Goal: Share content: Share content

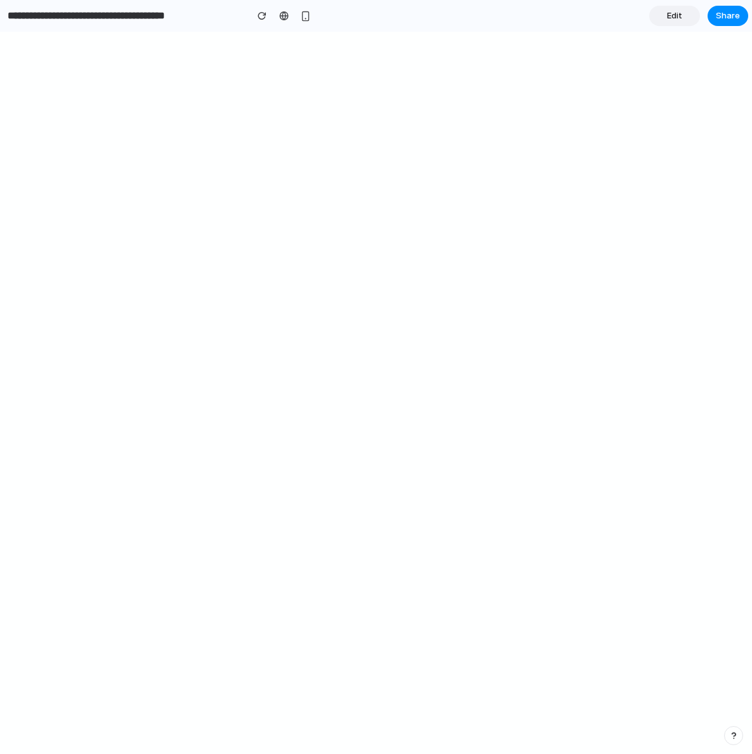
click at [681, 17] on span "Edit" at bounding box center [674, 16] width 15 height 13
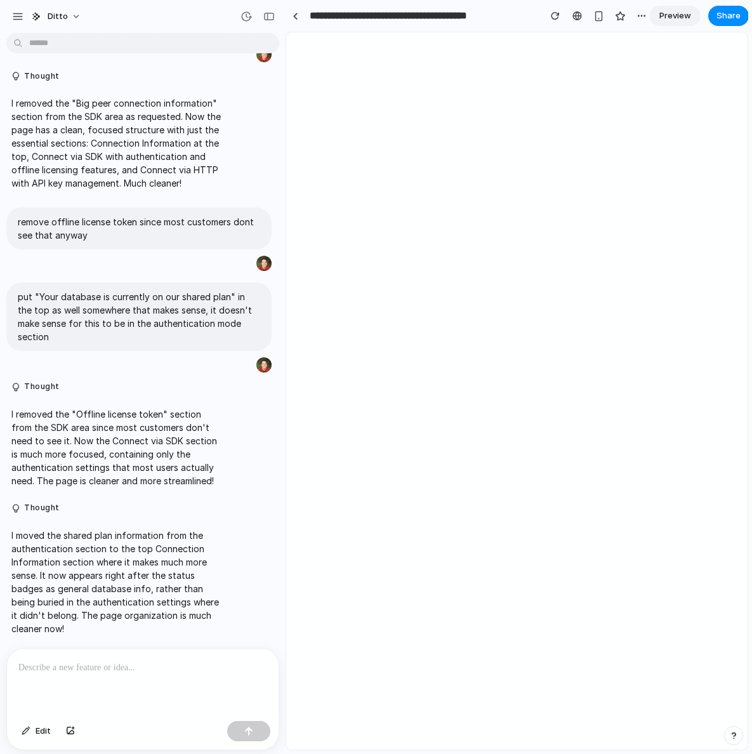
click at [115, 675] on div at bounding box center [143, 682] width 272 height 67
click at [57, 661] on p "**********" at bounding box center [140, 667] width 244 height 15
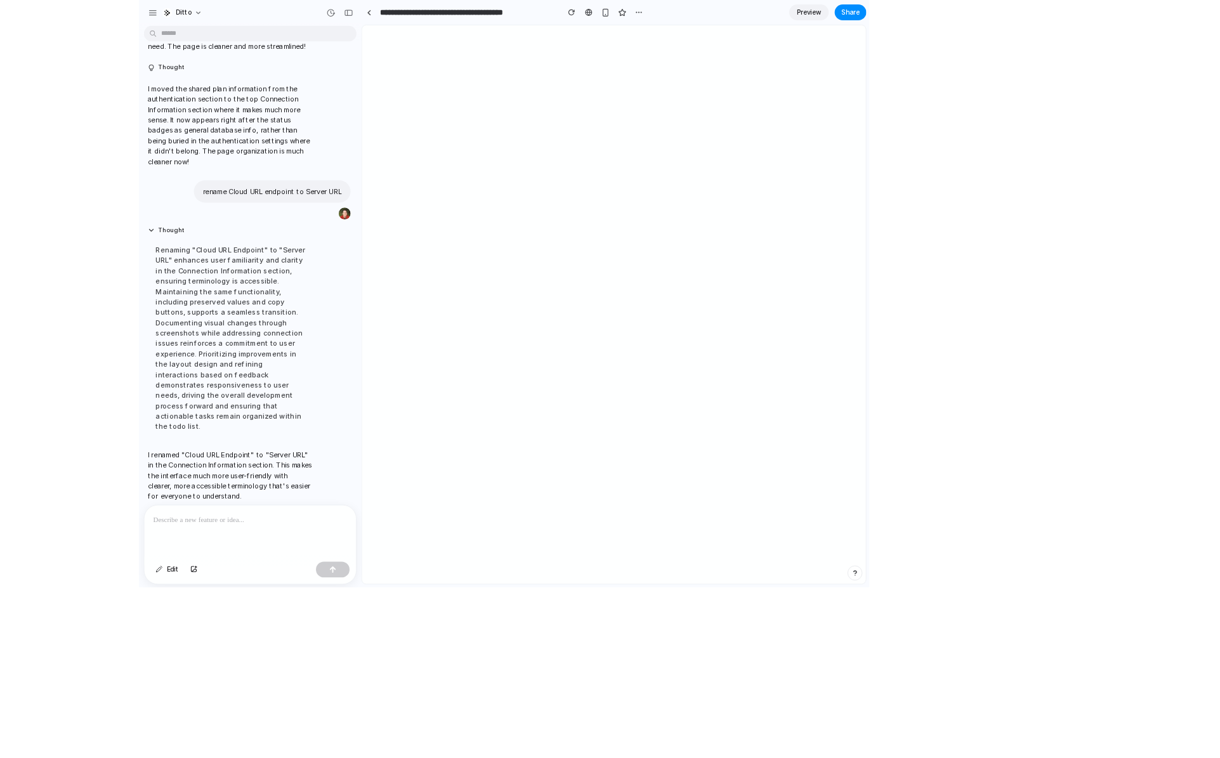
scroll to position [1007, 0]
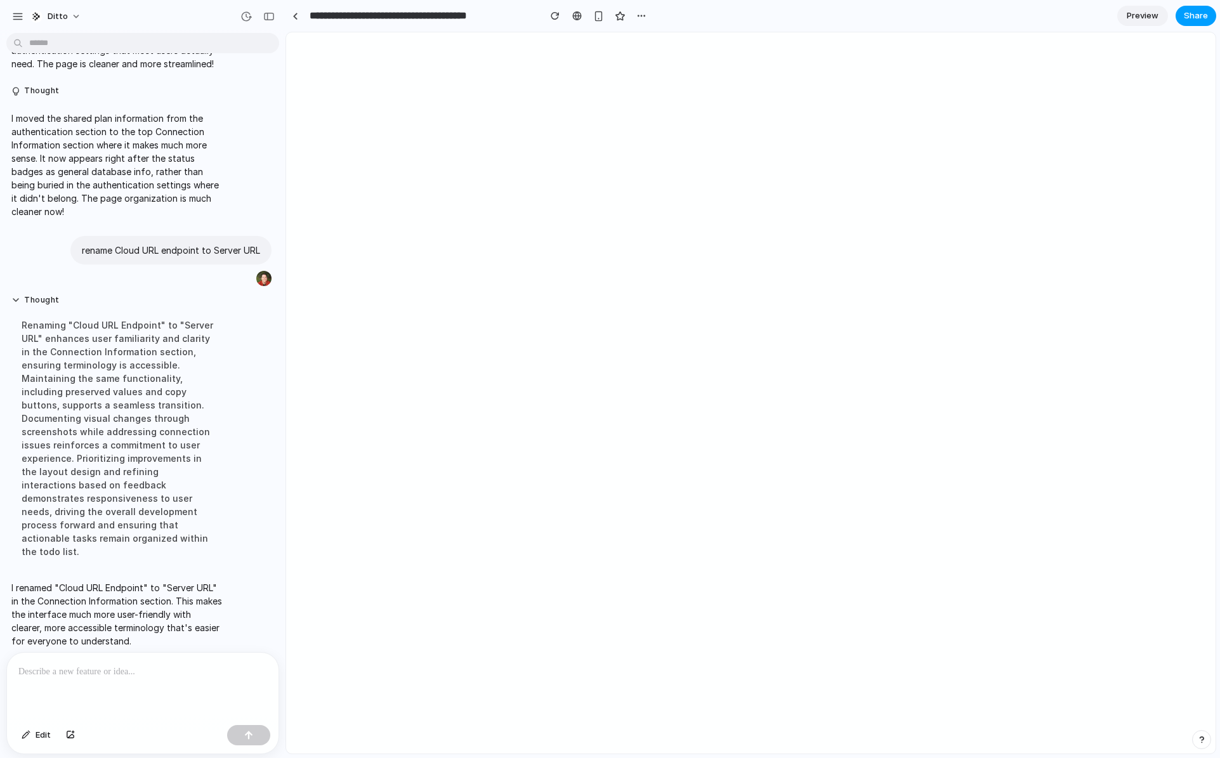
click at [751, 15] on span "Share" at bounding box center [1196, 16] width 24 height 13
click at [751, 137] on span "Copy link" at bounding box center [1175, 135] width 36 height 13
click at [751, 38] on div "Share ' Peer Connection Overview with SDK&amp;URL ' [PERSON_NAME] Creator Anyon…" at bounding box center [610, 379] width 1220 height 758
click at [295, 13] on div at bounding box center [296, 16] width 6 height 7
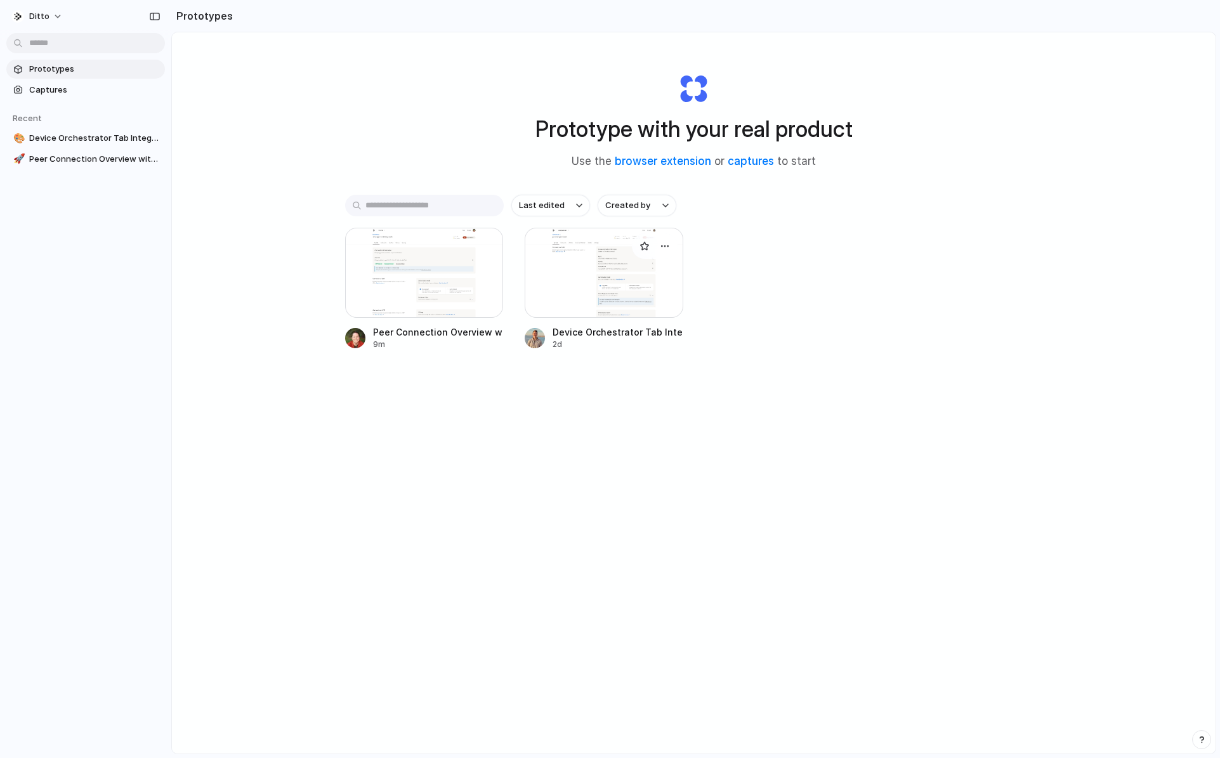
click at [633, 337] on div "Device Orchestrator Tab Integration" at bounding box center [618, 332] width 131 height 13
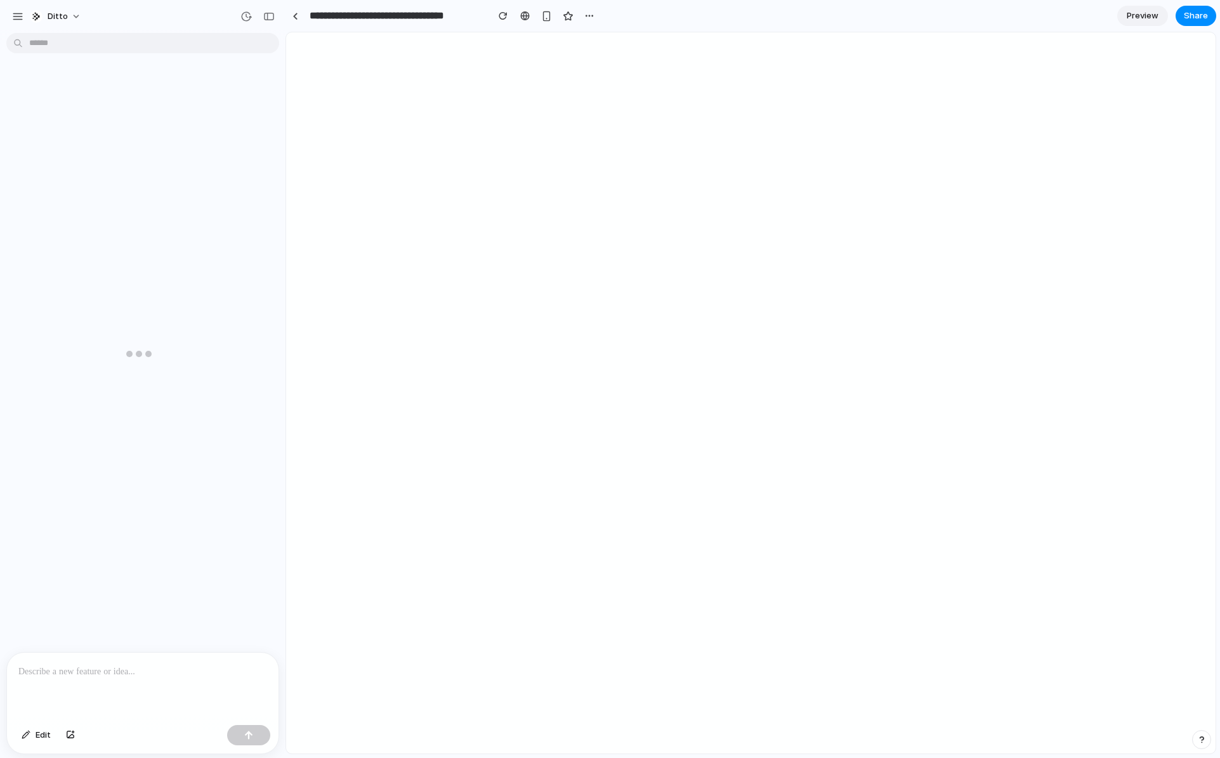
scroll to position [1278, 0]
